Goal: Task Accomplishment & Management: Manage account settings

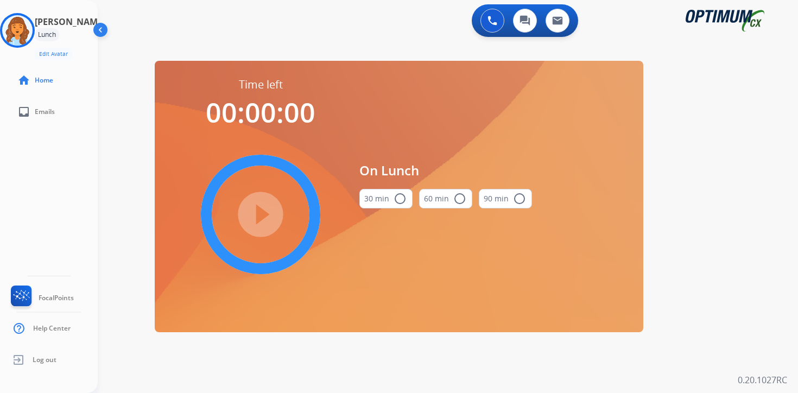
click at [785, 167] on div "0 Voice Interactions 0 Chat Interactions 0 Email Interactions swap_horiz Break …" at bounding box center [448, 196] width 701 height 393
click at [30, 29] on img at bounding box center [17, 30] width 30 height 30
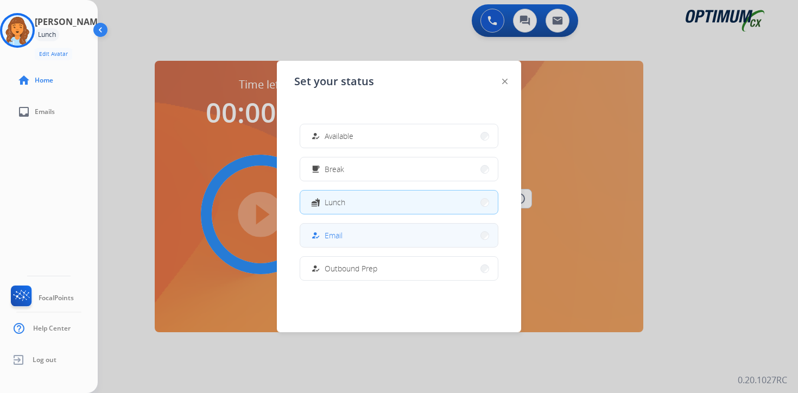
click at [340, 242] on button "how_to_reg Email" at bounding box center [399, 235] width 198 height 23
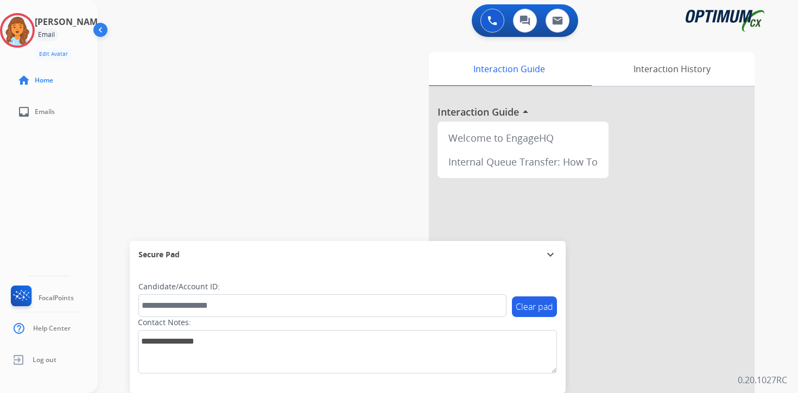
click at [784, 357] on div "0 Voice Interactions 0 Chat Interactions 0 Email Interactions swap_horiz Break …" at bounding box center [448, 196] width 701 height 393
click at [781, 364] on div "0 Voice Interactions 0 Chat Interactions 0 Email Interactions swap_horiz Break …" at bounding box center [448, 196] width 701 height 393
click at [26, 29] on img at bounding box center [17, 30] width 30 height 30
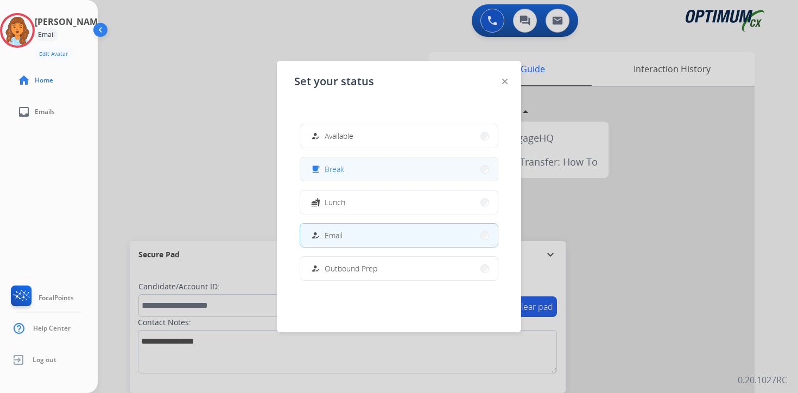
click at [331, 169] on span "Break" at bounding box center [335, 168] width 20 height 11
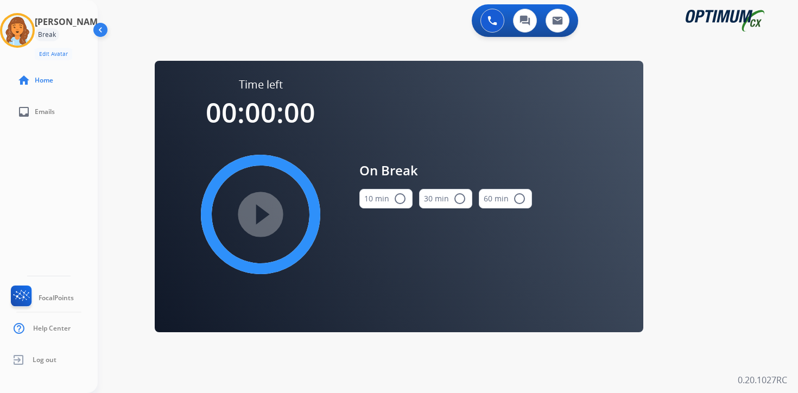
click at [754, 338] on div "0 Voice Interactions 0 Chat Interactions 0 Email Interactions swap_horiz Break …" at bounding box center [448, 196] width 701 height 393
click at [20, 27] on img at bounding box center [17, 30] width 30 height 30
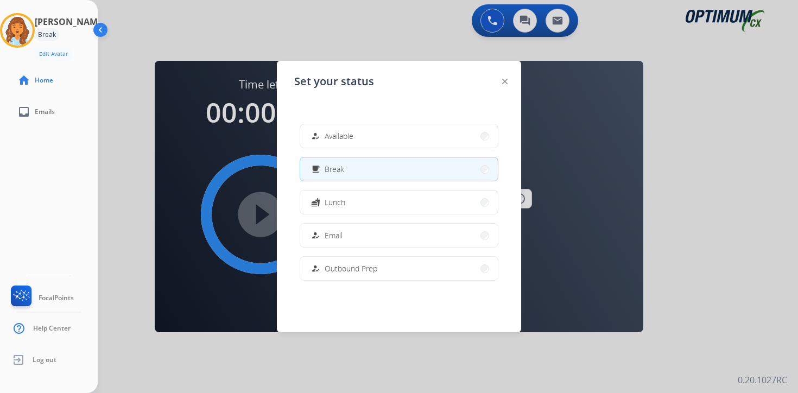
click at [331, 237] on span "Email" at bounding box center [334, 235] width 18 height 11
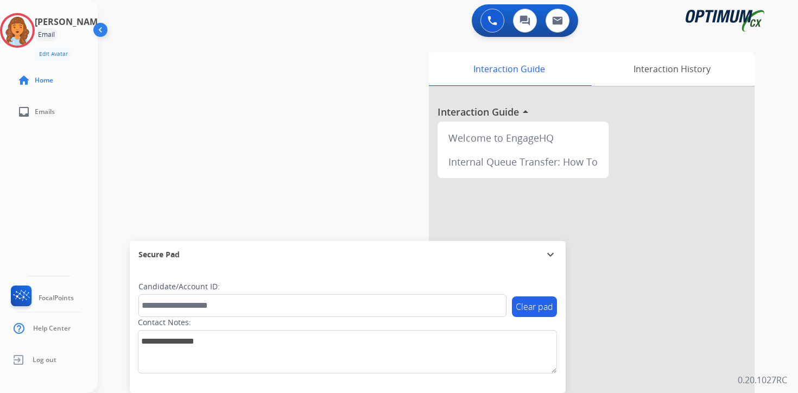
click at [778, 360] on div "0 Voice Interactions 0 Chat Interactions 0 Email Interactions swap_horiz Break …" at bounding box center [448, 196] width 701 height 393
click at [27, 29] on img at bounding box center [17, 30] width 30 height 30
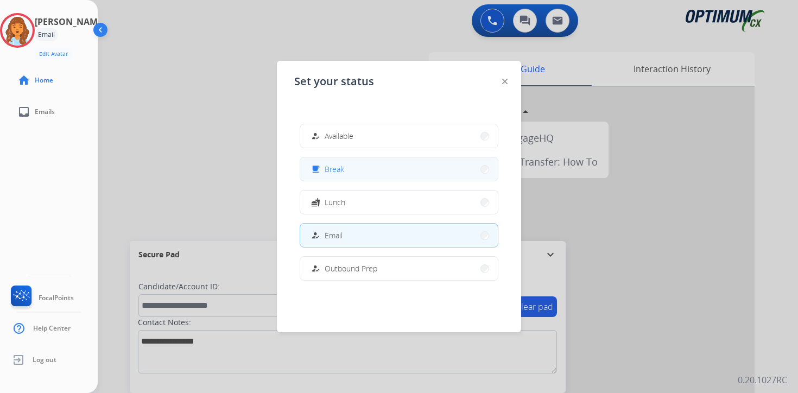
click at [331, 178] on button "free_breakfast Break" at bounding box center [399, 169] width 198 height 23
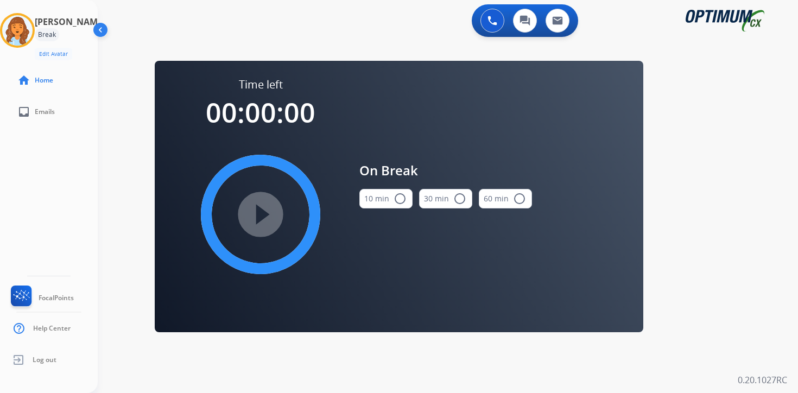
click at [765, 298] on div "0 Voice Interactions 0 Chat Interactions 0 Email Interactions swap_horiz Break …" at bounding box center [448, 196] width 701 height 393
click at [32, 33] on img at bounding box center [17, 30] width 30 height 30
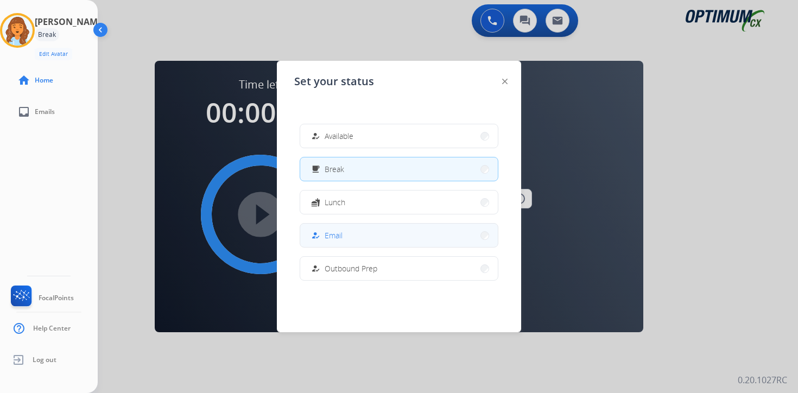
click at [353, 231] on button "how_to_reg Email" at bounding box center [399, 235] width 198 height 23
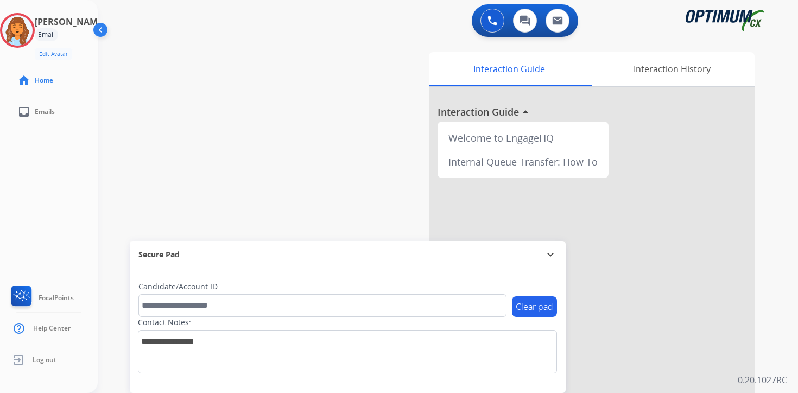
click at [782, 312] on div "0 Voice Interactions 0 Chat Interactions 0 Email Interactions swap_horiz Break …" at bounding box center [448, 196] width 701 height 393
click at [30, 23] on img at bounding box center [17, 30] width 30 height 30
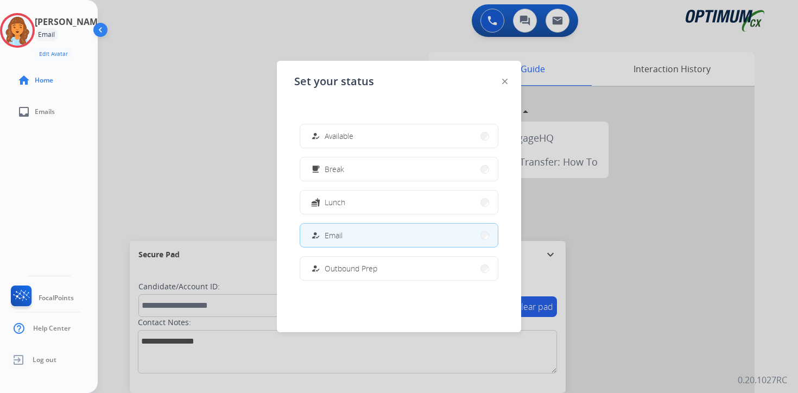
scroll to position [271, 0]
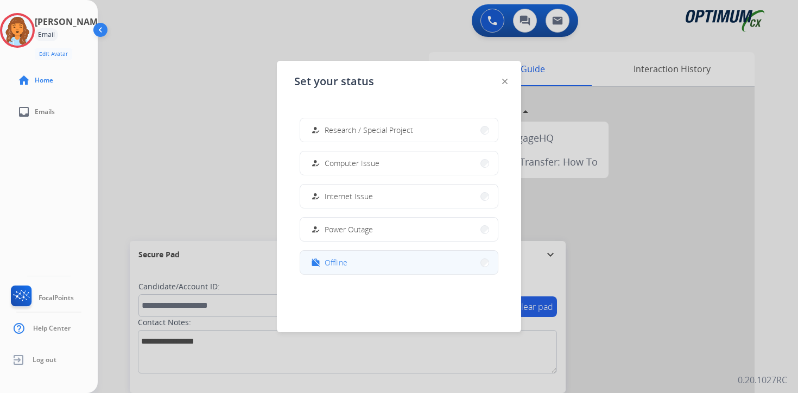
click at [358, 258] on button "work_off Offline" at bounding box center [399, 262] width 198 height 23
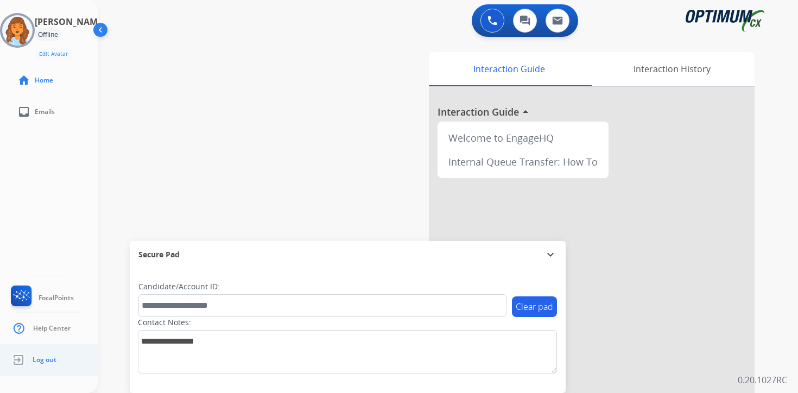
click at [45, 357] on span "Log out" at bounding box center [45, 360] width 24 height 9
